Goal: Complete application form: Complete application form

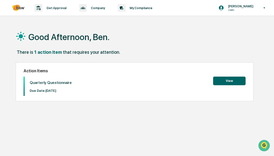
click at [228, 79] on button "View" at bounding box center [229, 81] width 32 height 9
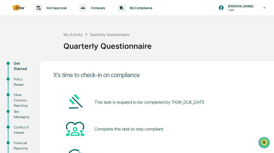
click at [16, 66] on div "Get Started" at bounding box center [22, 66] width 17 height 11
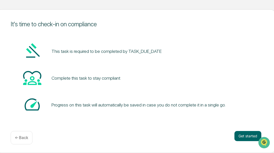
scroll to position [51, 44]
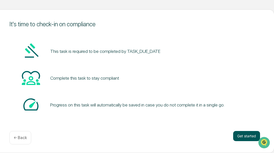
click at [246, 135] on button "Get started" at bounding box center [246, 136] width 27 height 10
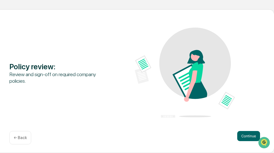
click at [246, 135] on button "Continue" at bounding box center [248, 136] width 23 height 10
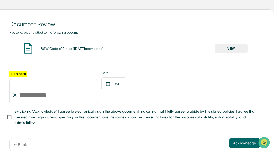
click at [226, 47] on button "VIEW" at bounding box center [230, 48] width 33 height 9
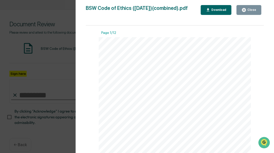
click at [245, 11] on icon "button" at bounding box center [244, 10] width 4 height 4
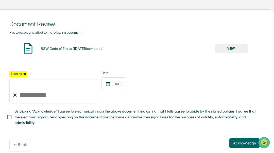
click at [27, 96] on input "Sign here" at bounding box center [53, 91] width 88 height 24
type input "**********"
click at [239, 146] on button "Acknowledge" at bounding box center [244, 143] width 31 height 10
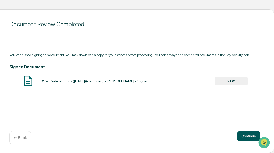
click at [245, 137] on button "Continue" at bounding box center [248, 136] width 23 height 10
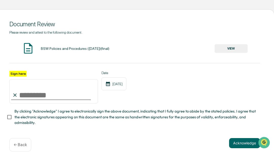
click at [231, 47] on button "VIEW" at bounding box center [230, 48] width 33 height 9
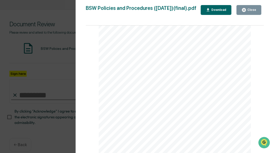
scroll to position [706, 0]
click at [248, 10] on div "Close" at bounding box center [251, 10] width 10 height 4
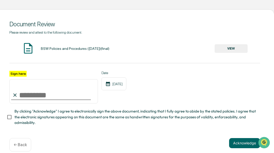
click at [25, 97] on input "Sign here" at bounding box center [53, 91] width 88 height 24
type input "**********"
click at [241, 144] on button "Acknowledge" at bounding box center [244, 143] width 31 height 10
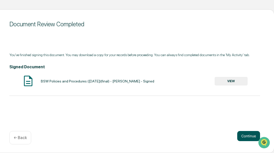
click at [245, 134] on button "Continue" at bounding box center [248, 136] width 23 height 10
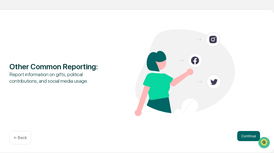
click at [245, 134] on button "Continue" at bounding box center [248, 136] width 23 height 10
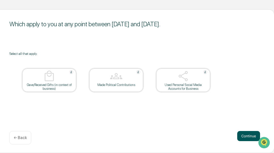
click at [244, 135] on button "Continue" at bounding box center [248, 136] width 23 height 10
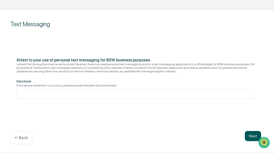
click at [250, 135] on button "Next" at bounding box center [253, 136] width 16 height 10
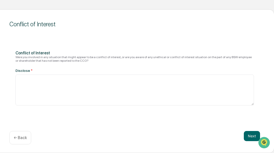
click at [250, 135] on button "Next" at bounding box center [252, 136] width 16 height 10
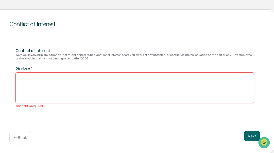
click at [57, 77] on textarea at bounding box center [134, 88] width 238 height 31
type textarea "**"
click at [249, 137] on button "Next" at bounding box center [252, 136] width 16 height 10
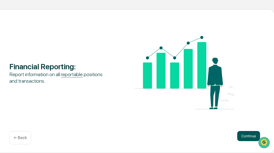
click at [246, 137] on button "Continue" at bounding box center [248, 136] width 23 height 10
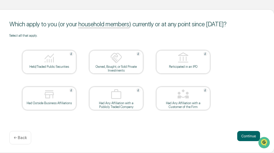
click at [62, 66] on div "Held/Traded Public Securities" at bounding box center [49, 67] width 46 height 4
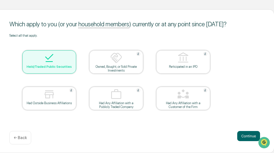
click at [62, 66] on div "Held/Traded Public Securities" at bounding box center [49, 67] width 46 height 4
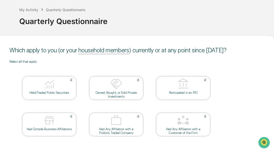
scroll to position [25, 44]
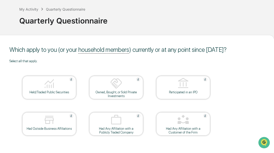
click at [49, 92] on div "Held/Traded Public Securities" at bounding box center [49, 93] width 46 height 4
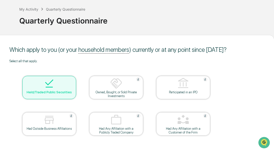
click at [105, 92] on div "Owned, Bought, or Sold Private Investments" at bounding box center [116, 95] width 46 height 8
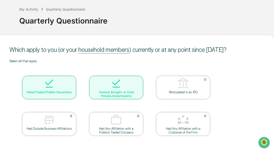
scroll to position [51, 44]
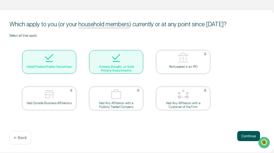
click at [244, 134] on button "Continue" at bounding box center [248, 136] width 23 height 10
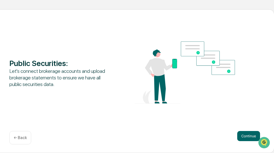
click at [244, 134] on button "Continue" at bounding box center [248, 136] width 23 height 10
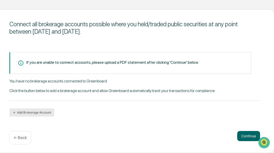
click at [14, 112] on icon "button" at bounding box center [14, 113] width 4 height 4
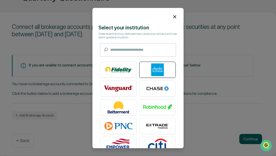
click at [152, 72] on img at bounding box center [157, 69] width 29 height 13
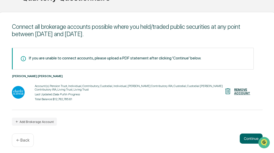
scroll to position [51, 42]
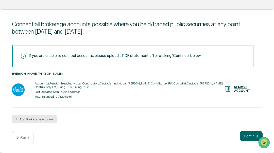
click at [27, 120] on button "Add Brokerage Account" at bounding box center [34, 119] width 45 height 8
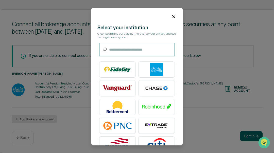
scroll to position [48, 42]
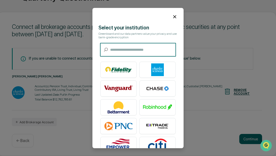
click at [173, 17] on icon at bounding box center [174, 16] width 3 height 3
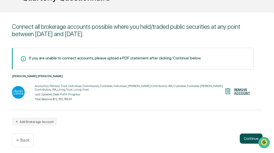
click at [247, 139] on button "Continue" at bounding box center [251, 139] width 23 height 10
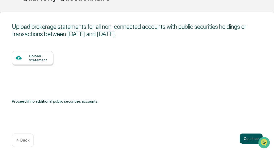
click at [247, 139] on button "Continue" at bounding box center [251, 139] width 23 height 10
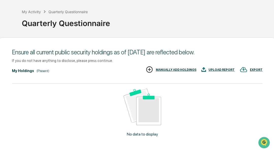
scroll to position [23, 42]
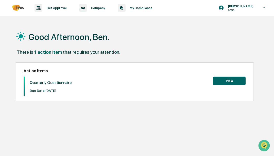
click at [223, 80] on button "View" at bounding box center [229, 81] width 32 height 9
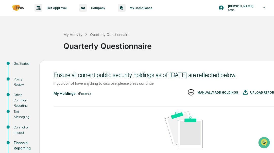
scroll to position [60, 0]
